Goal: Information Seeking & Learning: Learn about a topic

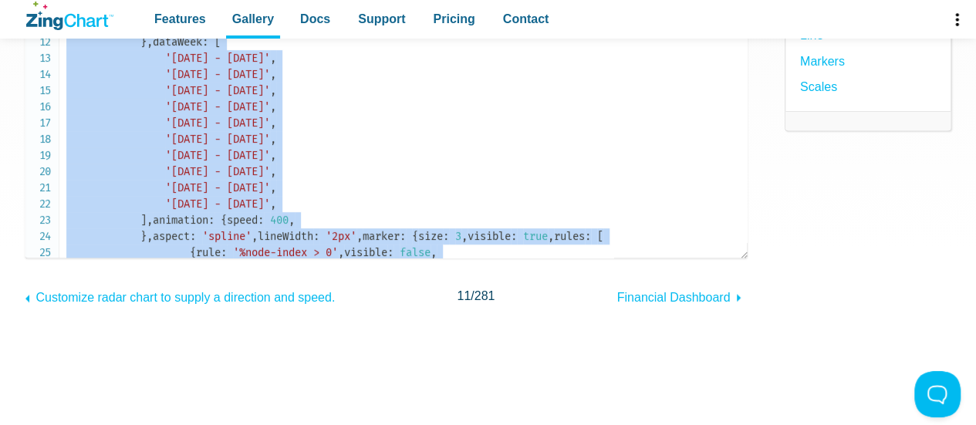
scroll to position [2680, 0]
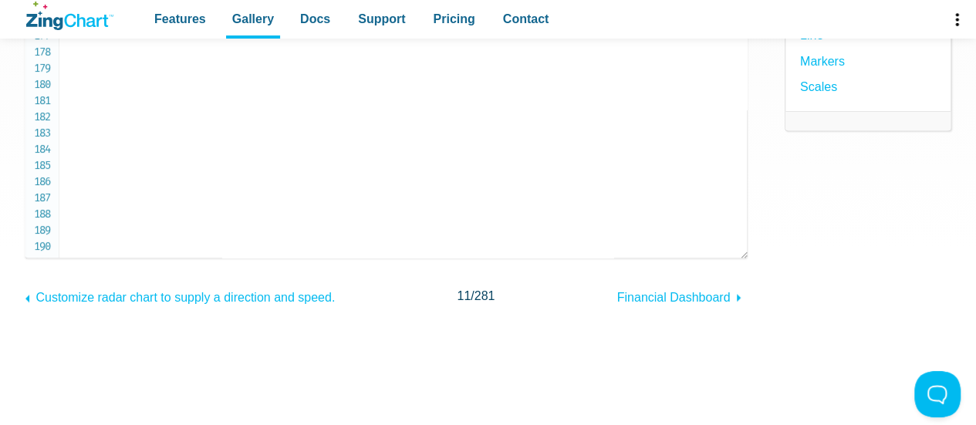
click at [81, 28] on icon "ZingChart Logo. Click to return to the homepage" at bounding box center [69, 16] width 87 height 29
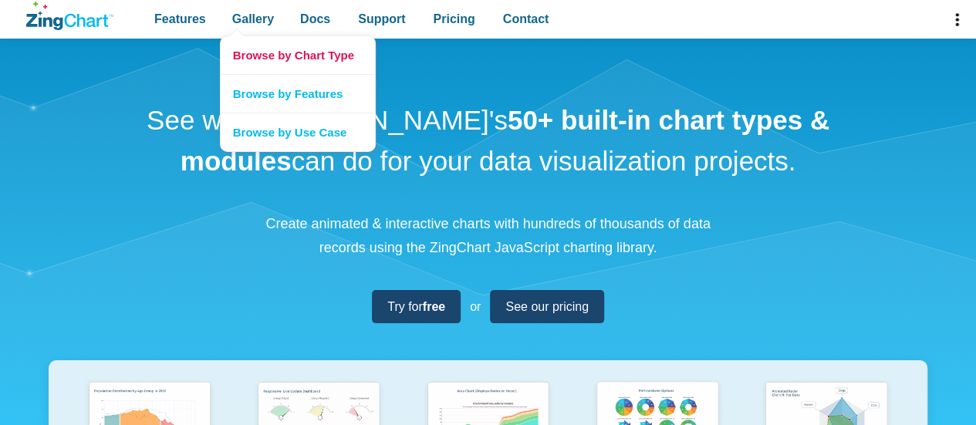
click at [249, 50] on link "Browse by Chart Type" at bounding box center [298, 55] width 154 height 38
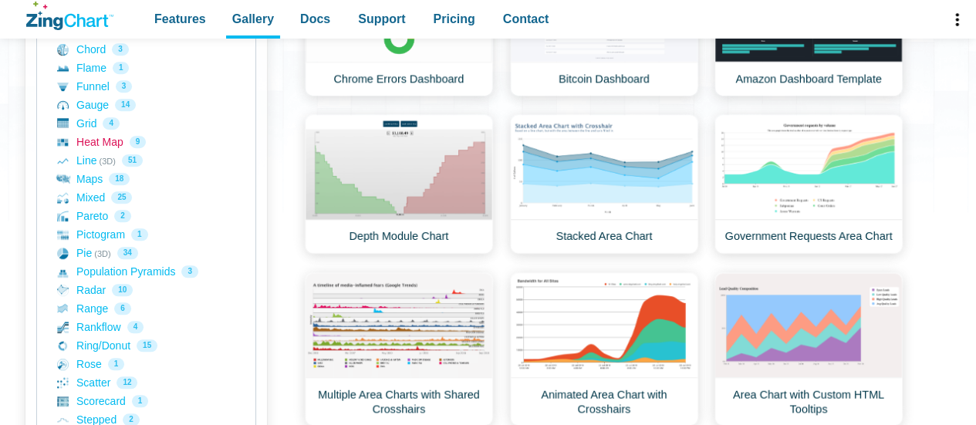
scroll to position [436, 0]
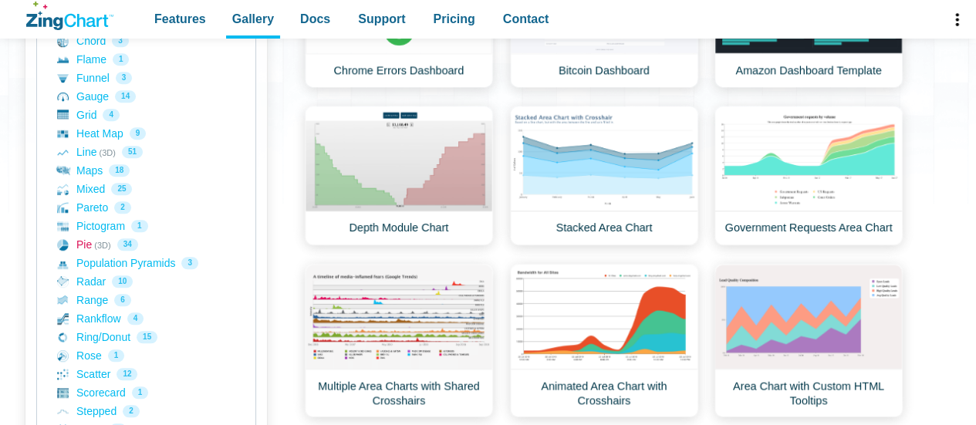
click at [86, 247] on link "Pie (3D) 34" at bounding box center [146, 244] width 178 height 19
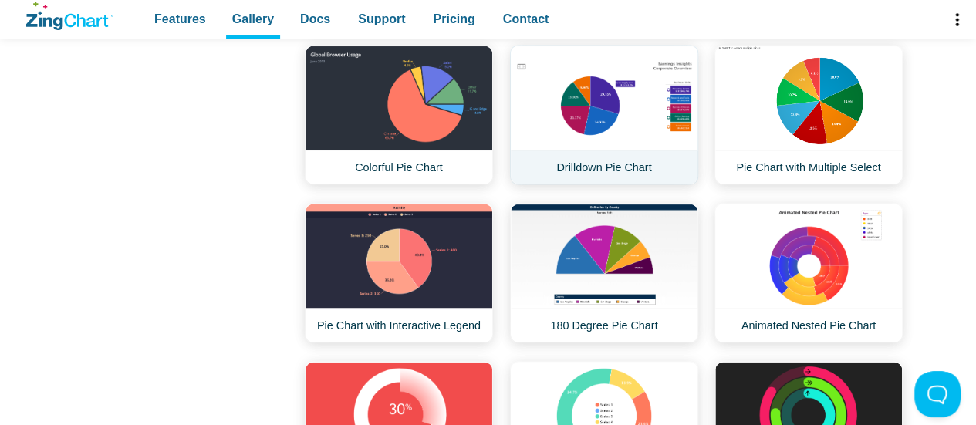
scroll to position [1373, 0]
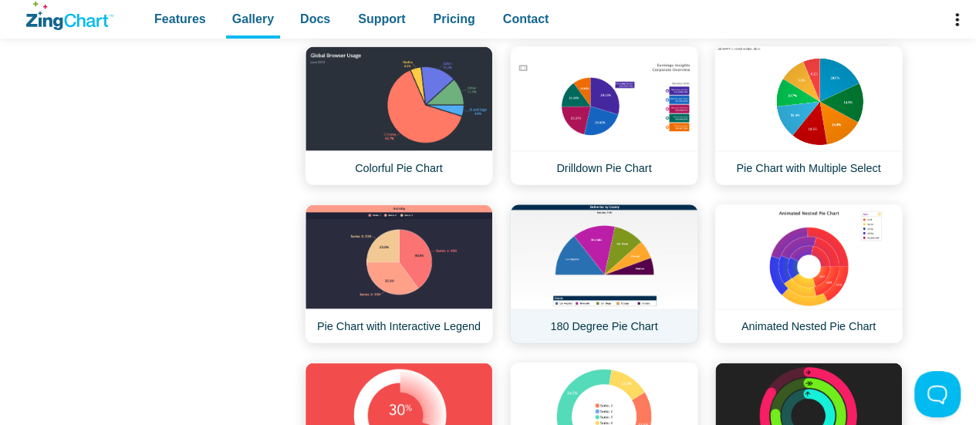
click at [558, 204] on link "180 Degree Pie Chart" at bounding box center [604, 274] width 188 height 140
